Goal: Task Accomplishment & Management: Use online tool/utility

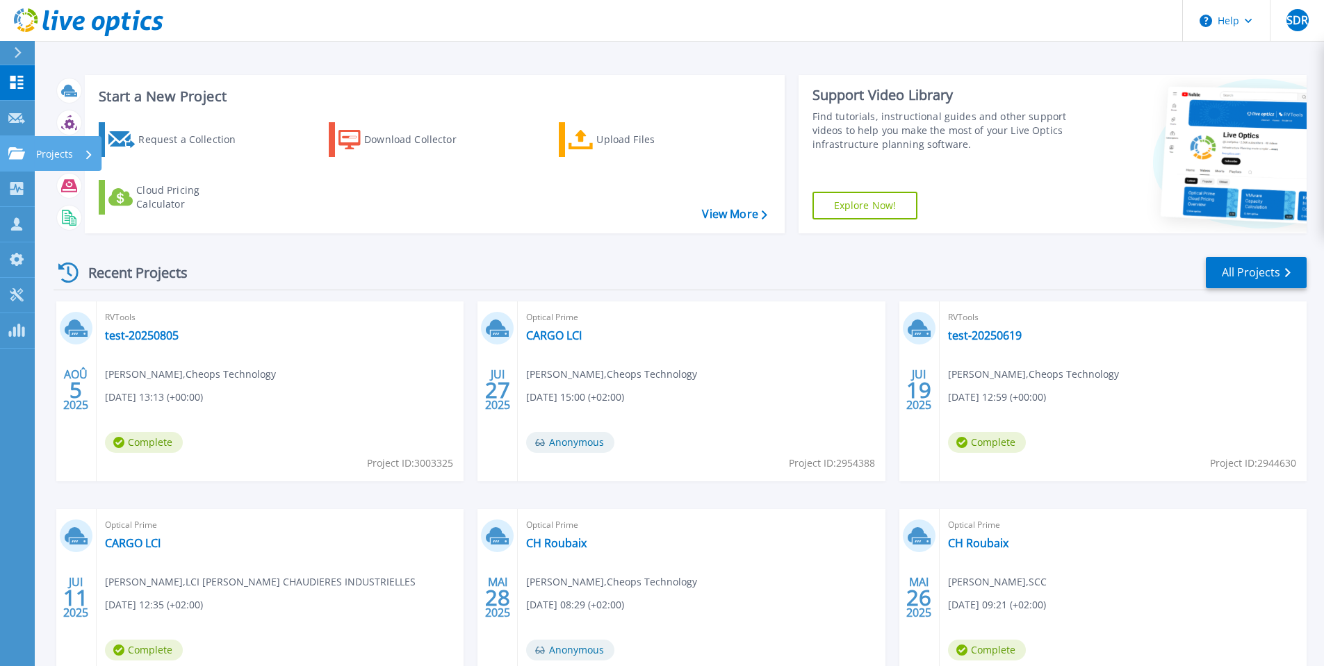
click at [6, 156] on link "Projects Projects" at bounding box center [17, 153] width 35 height 35
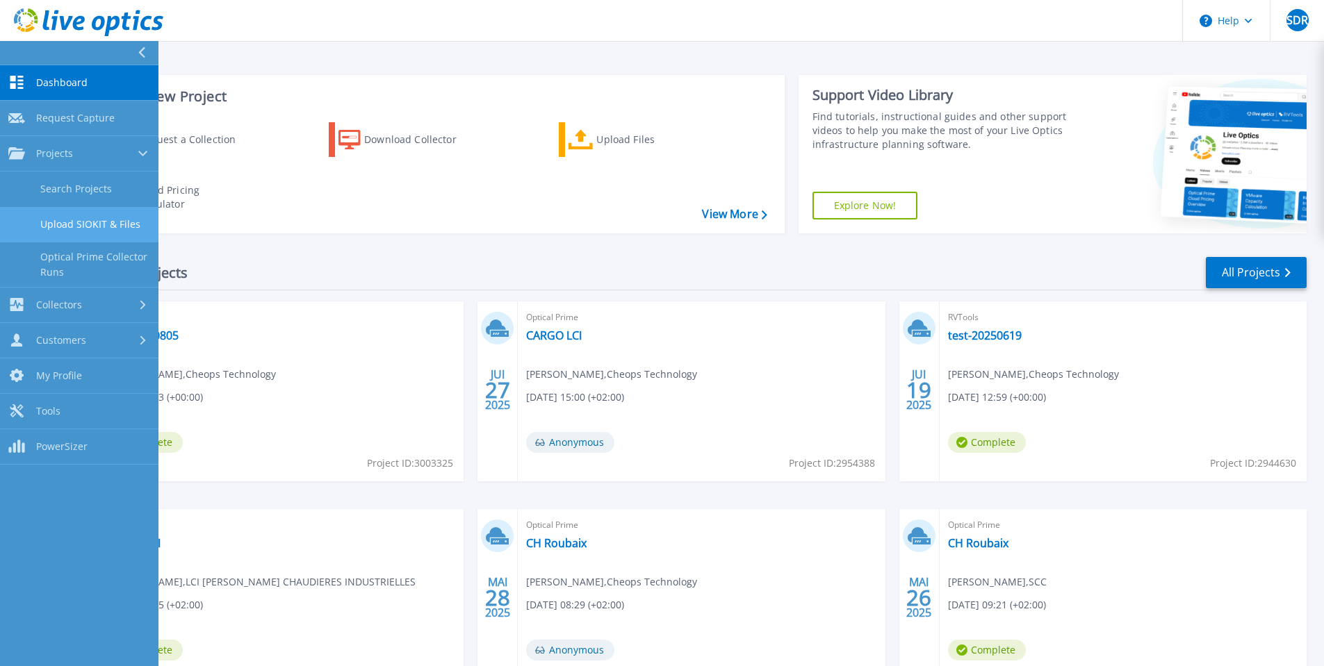
click at [56, 226] on link "Upload SIOKIT & Files" at bounding box center [79, 224] width 158 height 35
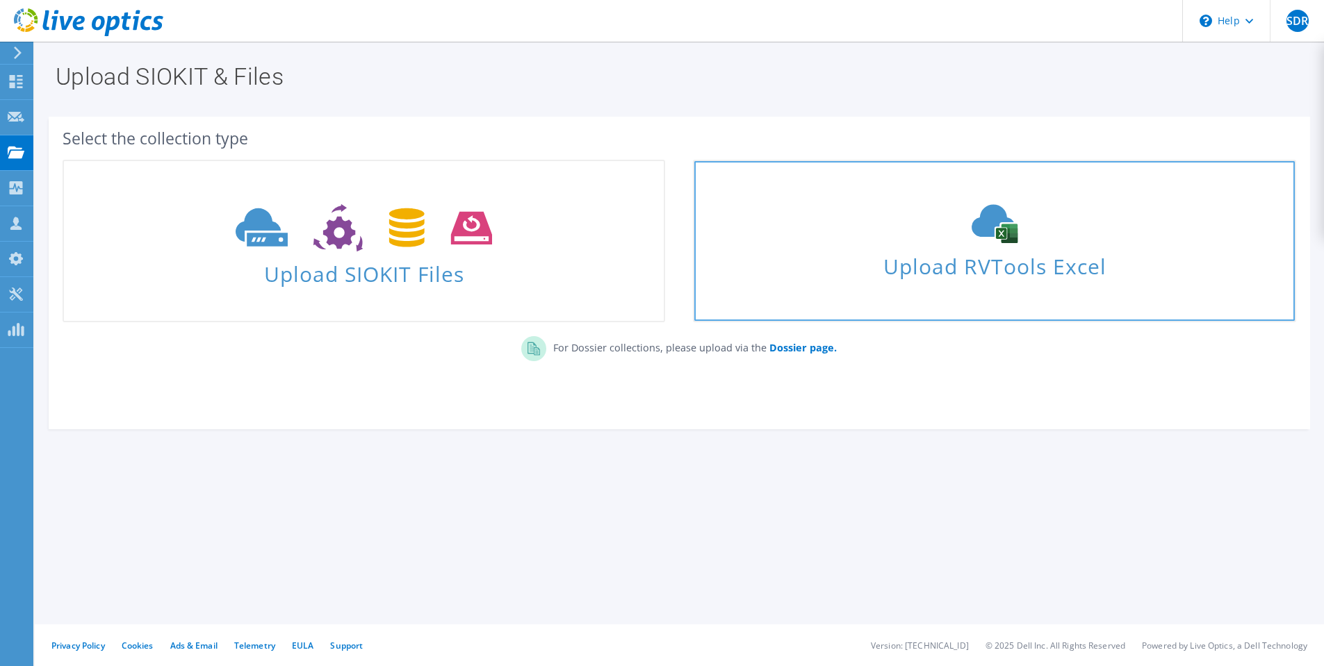
click at [989, 257] on span "Upload RVTools Excel" at bounding box center [994, 263] width 600 height 30
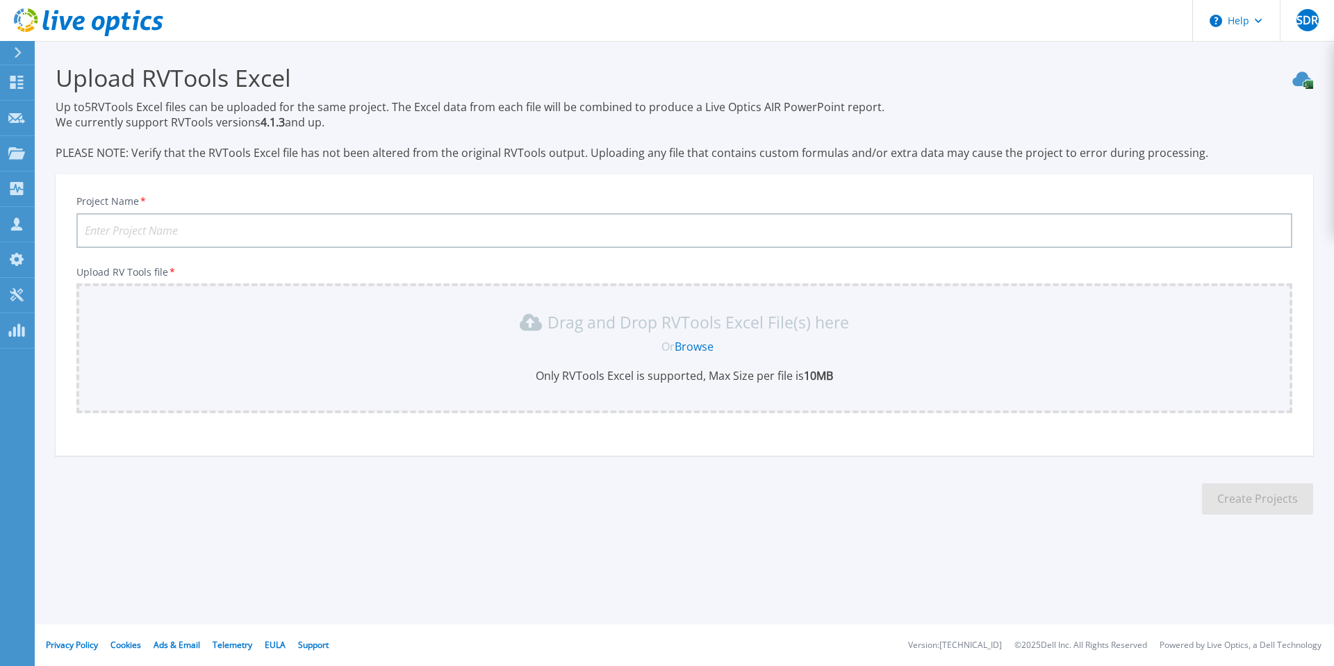
click at [259, 228] on input "Project Name *" at bounding box center [684, 230] width 1216 height 35
click at [692, 342] on link "Browse" at bounding box center [694, 346] width 39 height 15
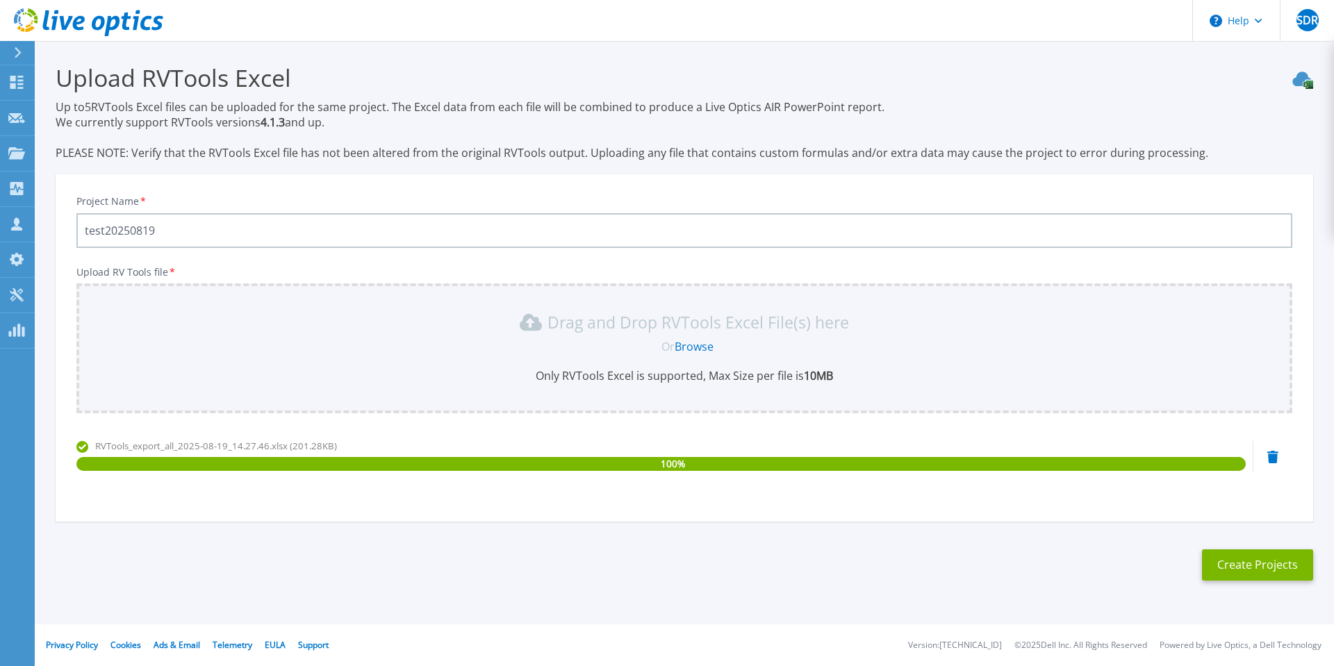
click at [101, 228] on input "test20250819" at bounding box center [684, 230] width 1216 height 35
click at [104, 231] on input "test20250819" at bounding box center [684, 230] width 1216 height 35
type input "test20250819"
click at [1262, 561] on button "Create Projects" at bounding box center [1257, 565] width 111 height 31
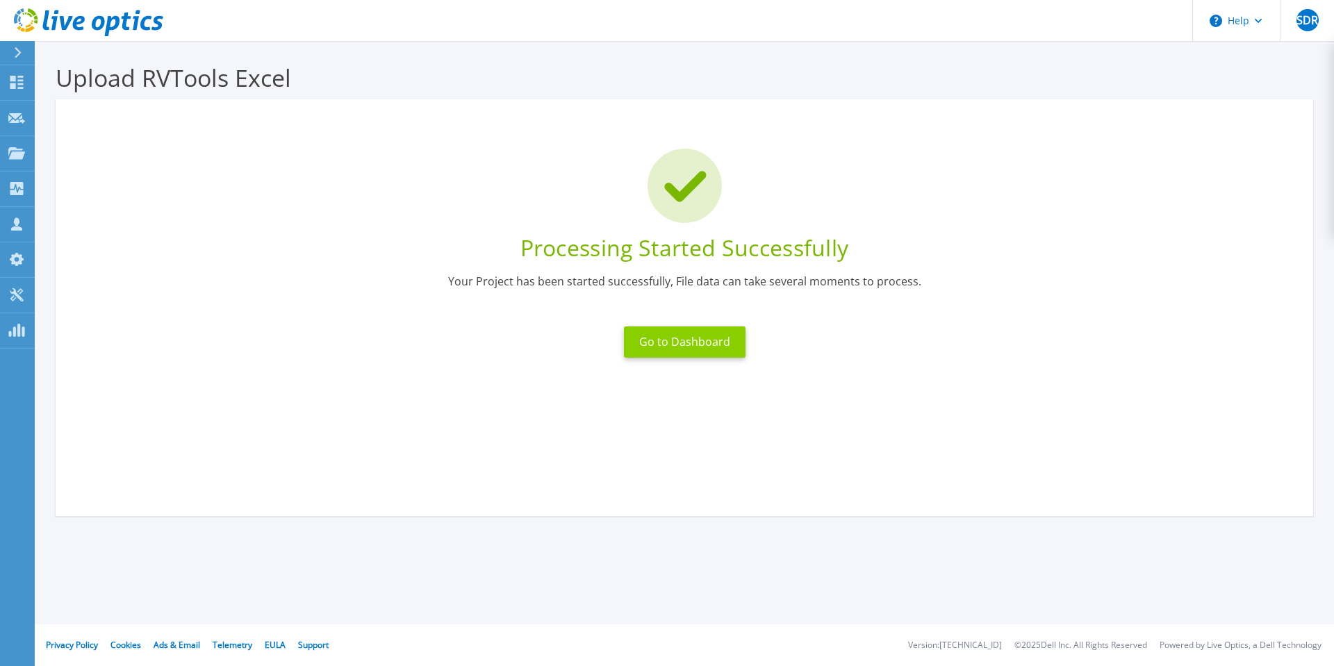
click at [693, 338] on button "Go to Dashboard" at bounding box center [685, 342] width 122 height 31
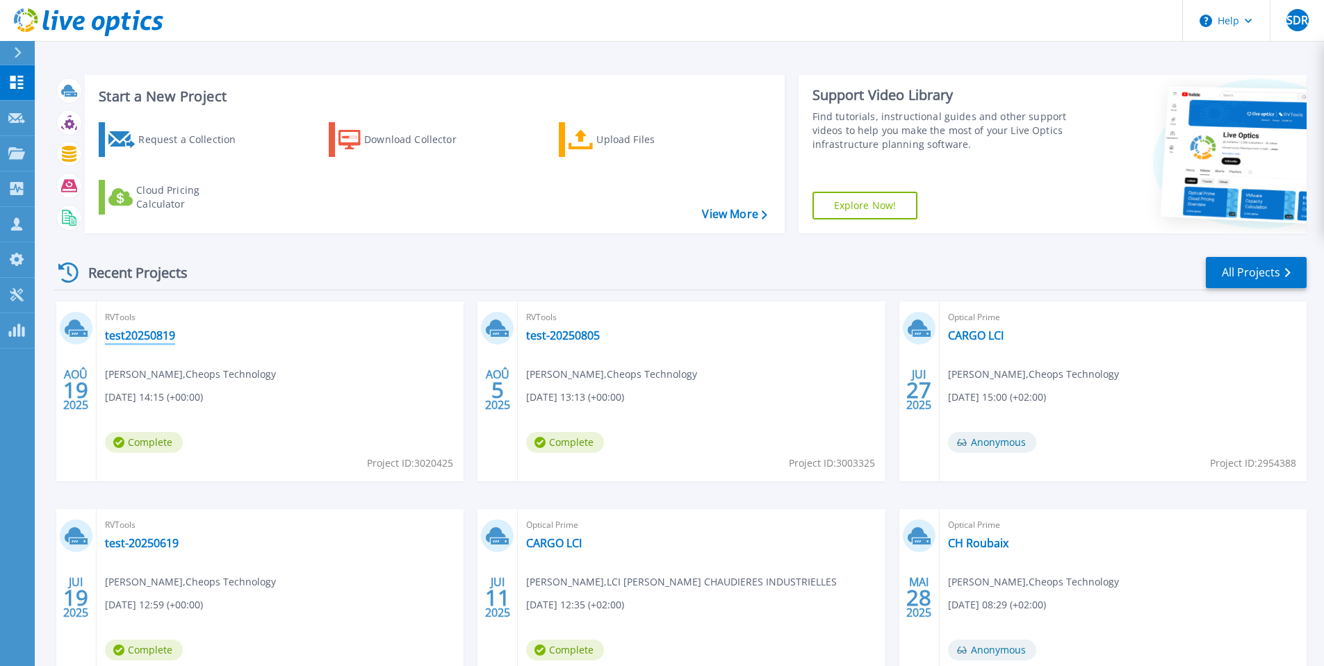
click at [146, 338] on link "test20250819" at bounding box center [140, 336] width 70 height 14
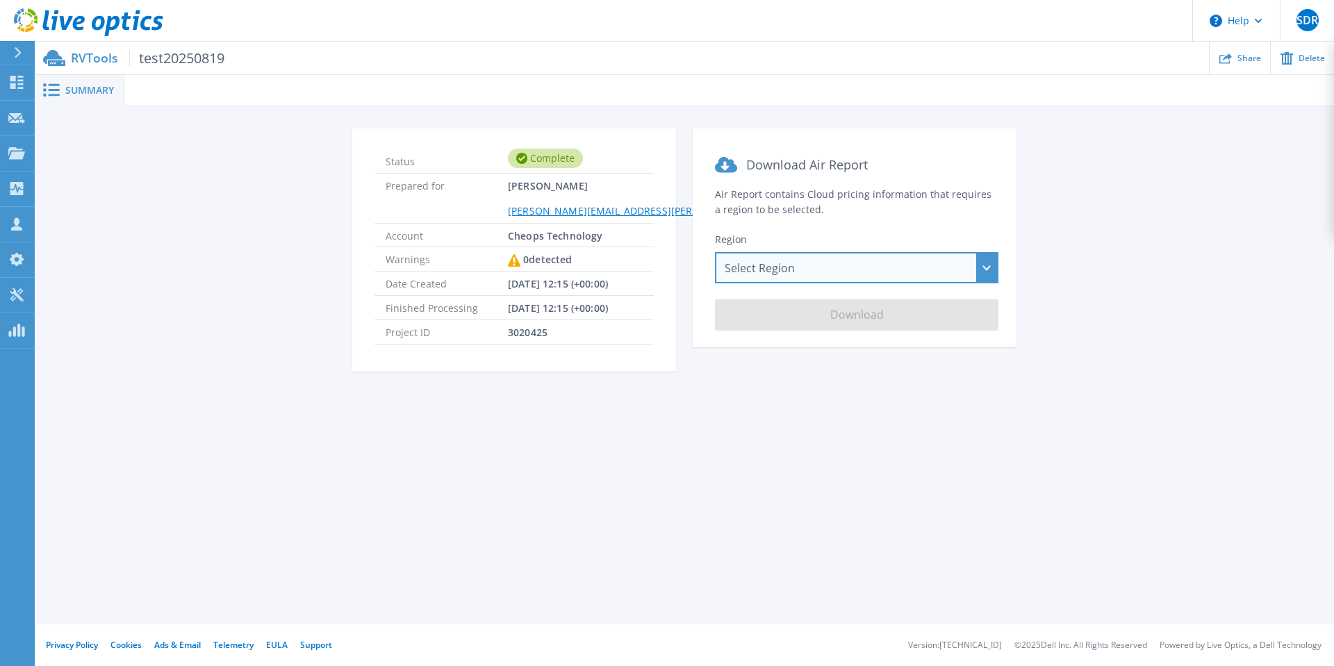
click at [808, 269] on div "Select Region [GEOGRAPHIC_DATA] ([GEOGRAPHIC_DATA]) [GEOGRAPHIC_DATA] ([GEOGRAP…" at bounding box center [856, 267] width 283 height 31
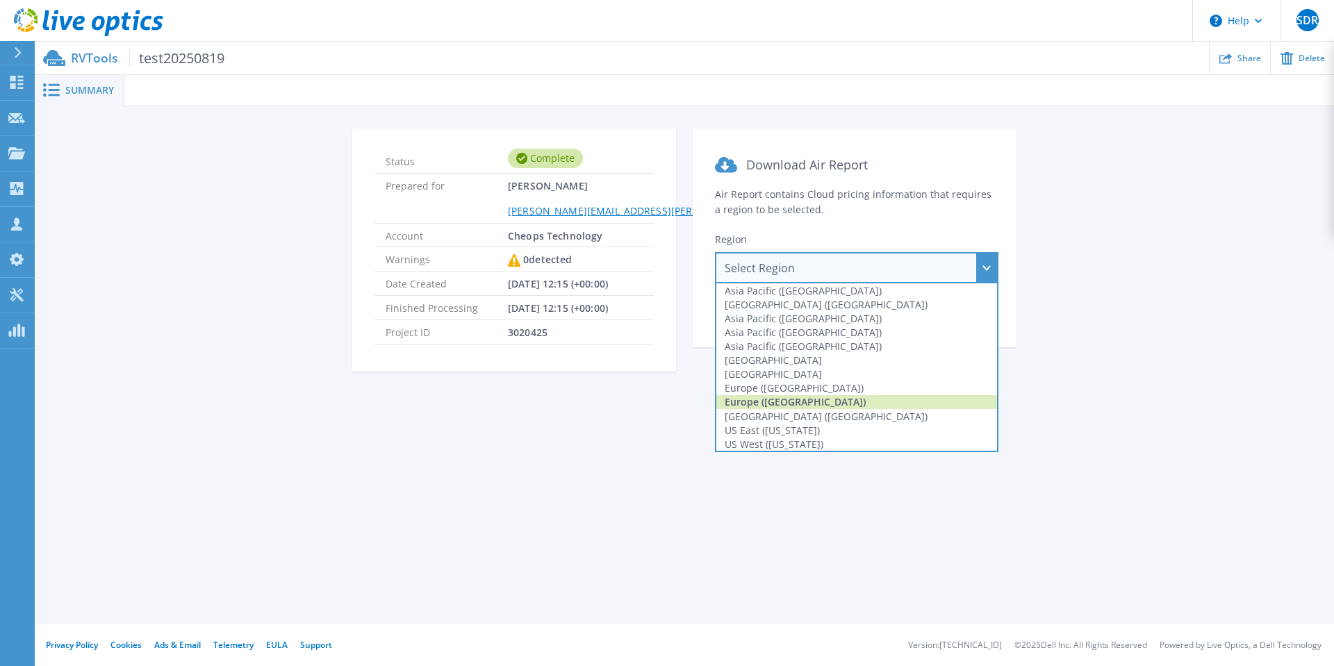
click at [801, 403] on div "Europe ([GEOGRAPHIC_DATA])" at bounding box center [856, 402] width 281 height 14
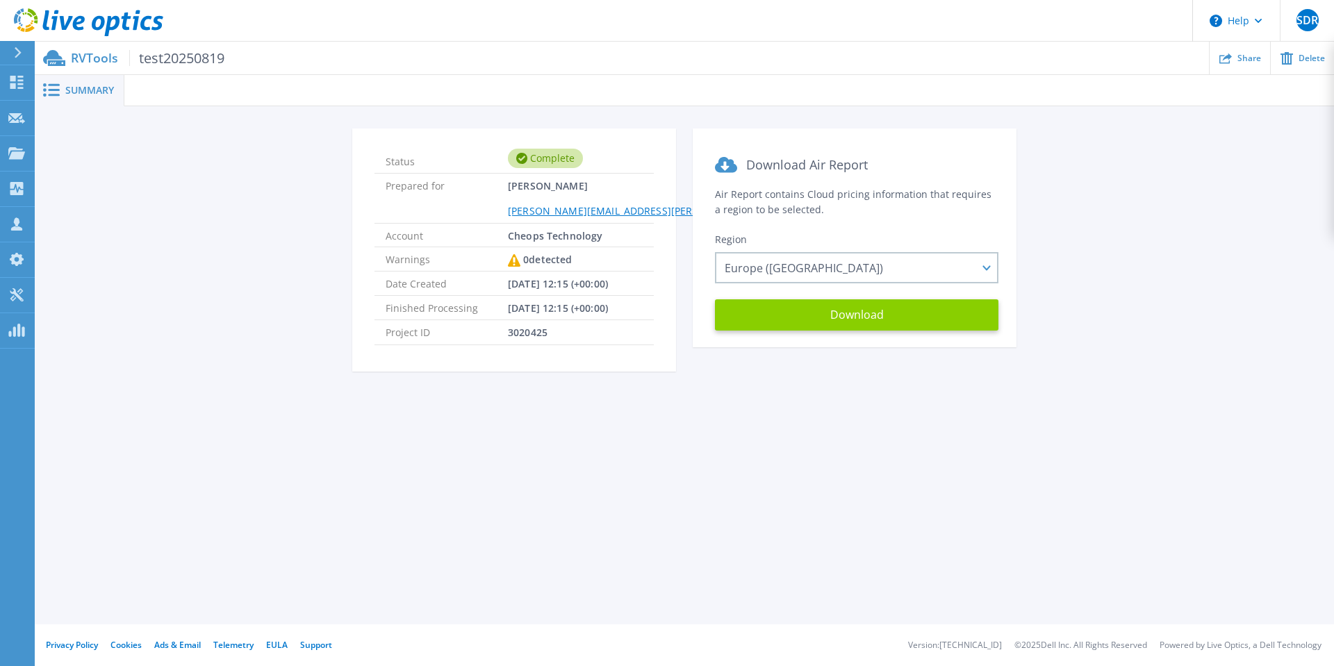
click at [855, 315] on button "Download" at bounding box center [856, 314] width 283 height 31
